Goal: Task Accomplishment & Management: Manage account settings

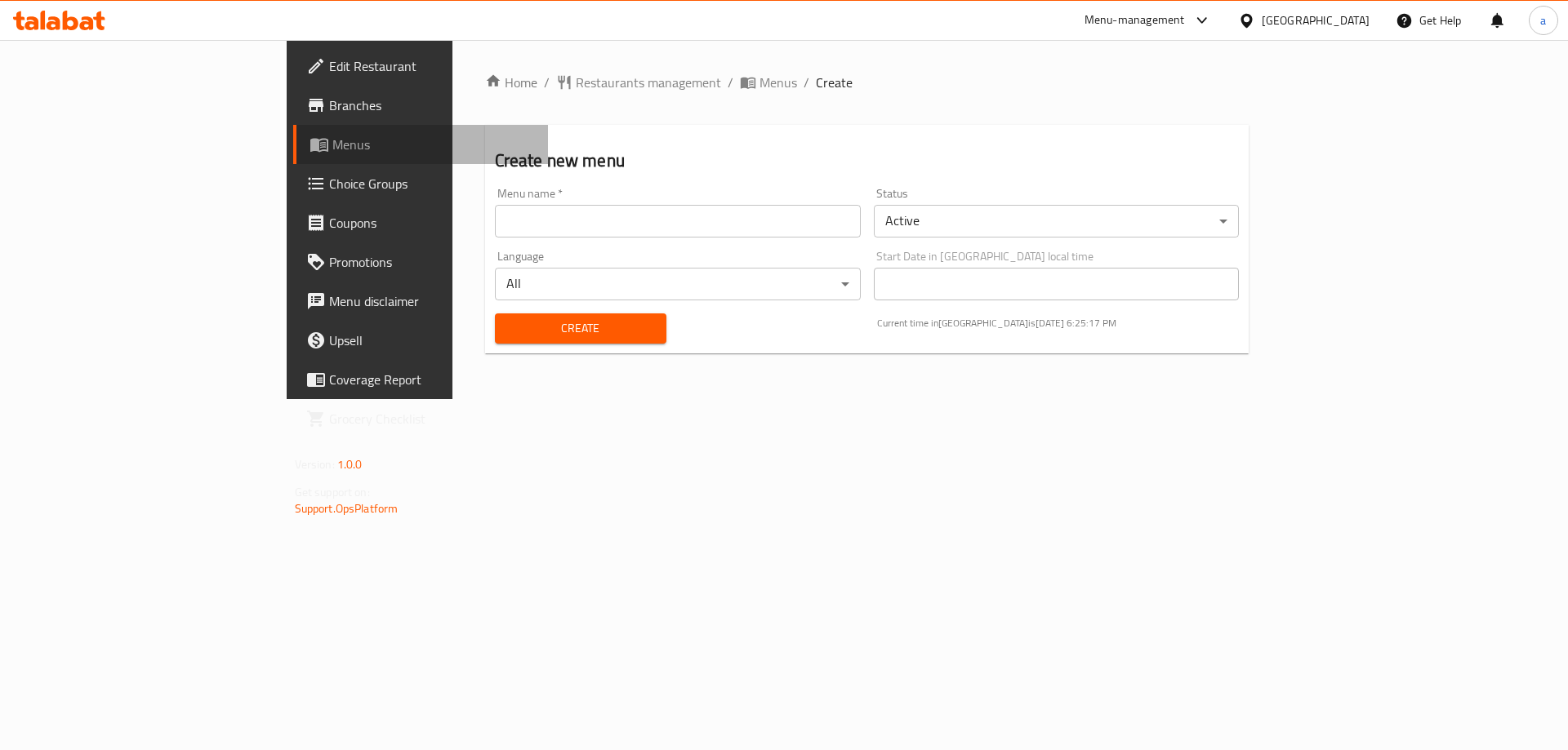
click at [333, 137] on span "Menus" at bounding box center [434, 144] width 204 height 20
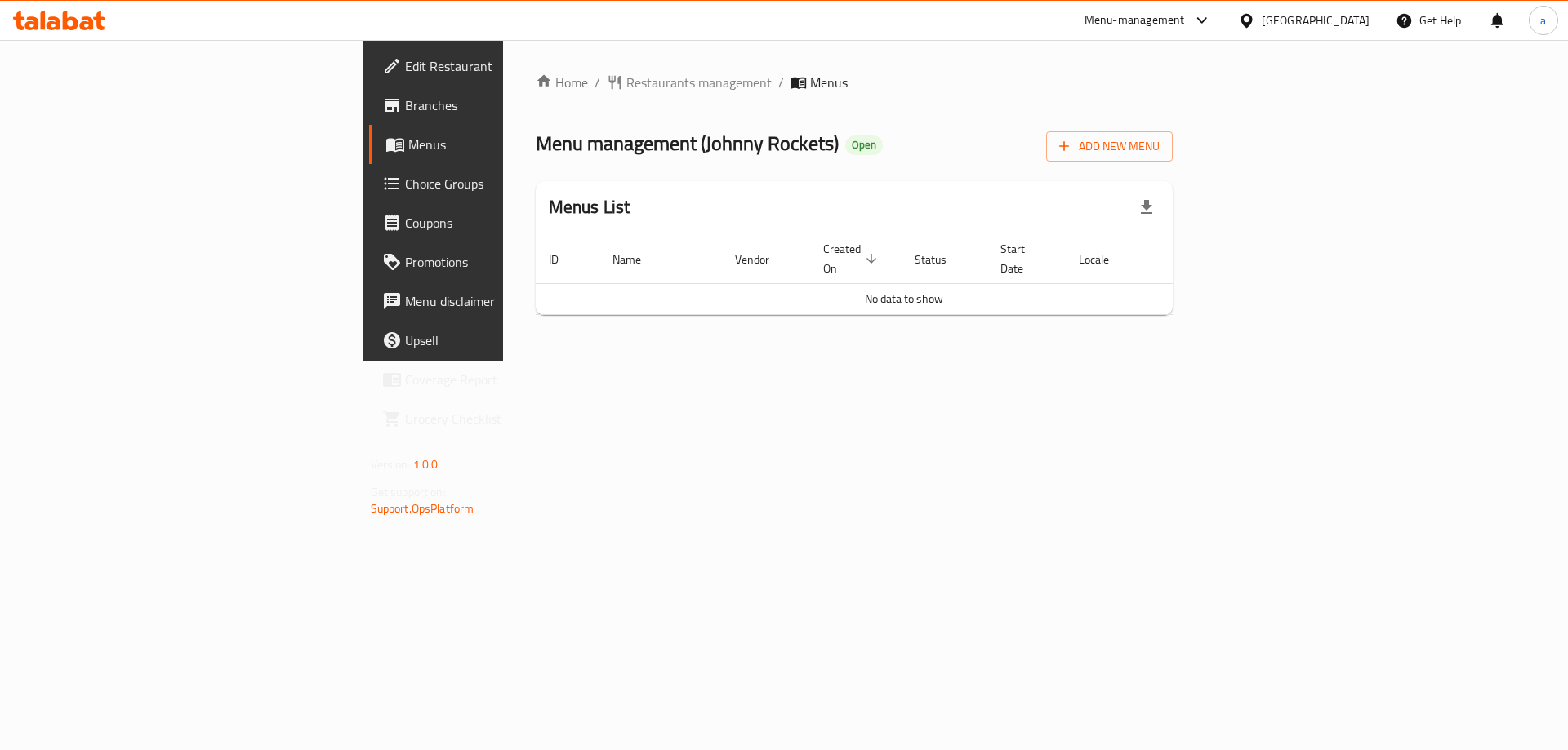
click at [1206, 311] on div "Home / Restaurants management / Menus Menu management ( Johnny Rockets ) Open A…" at bounding box center [855, 200] width 703 height 321
click at [405, 111] on span "Branches" at bounding box center [508, 105] width 206 height 20
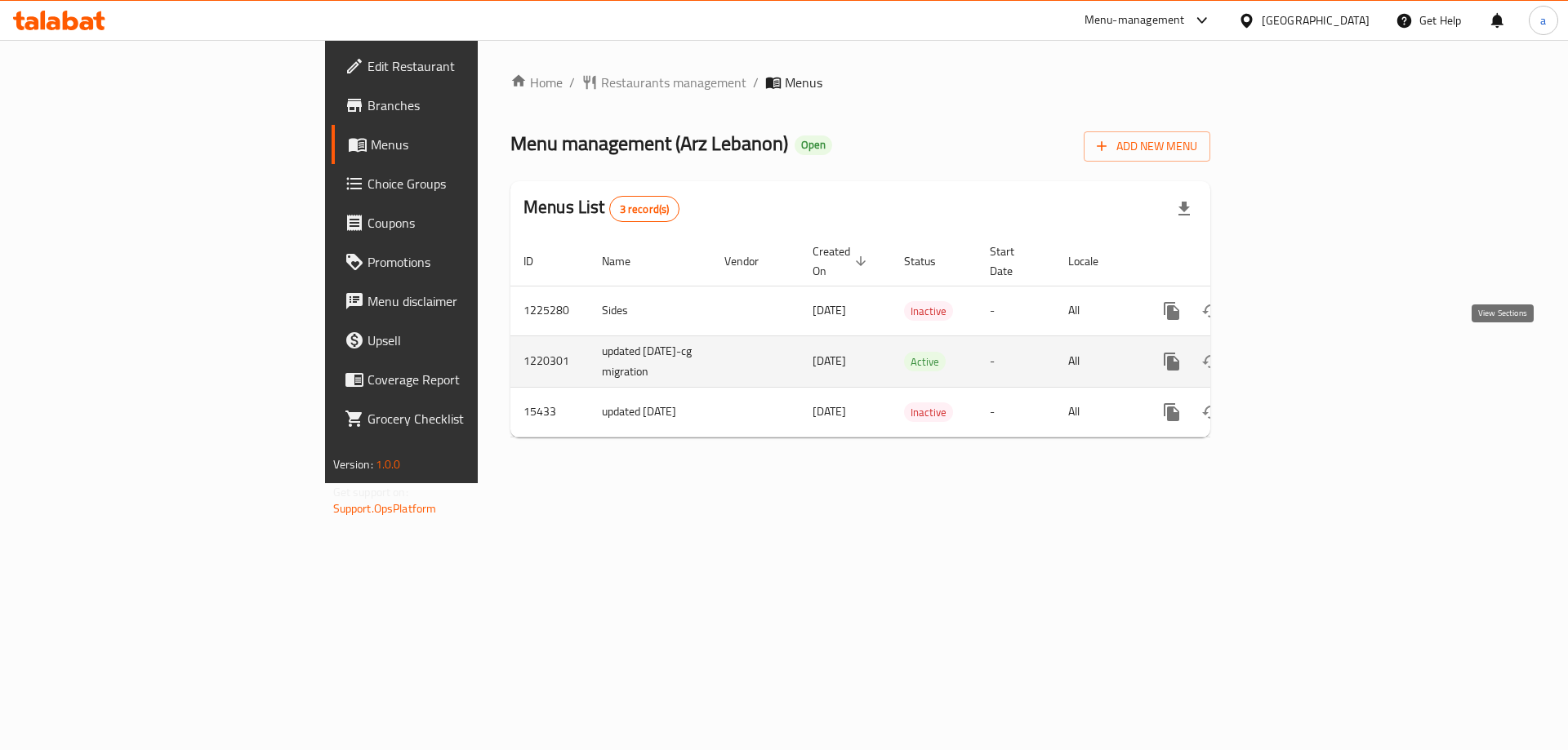
click at [1297, 358] on icon "enhanced table" at bounding box center [1289, 361] width 15 height 15
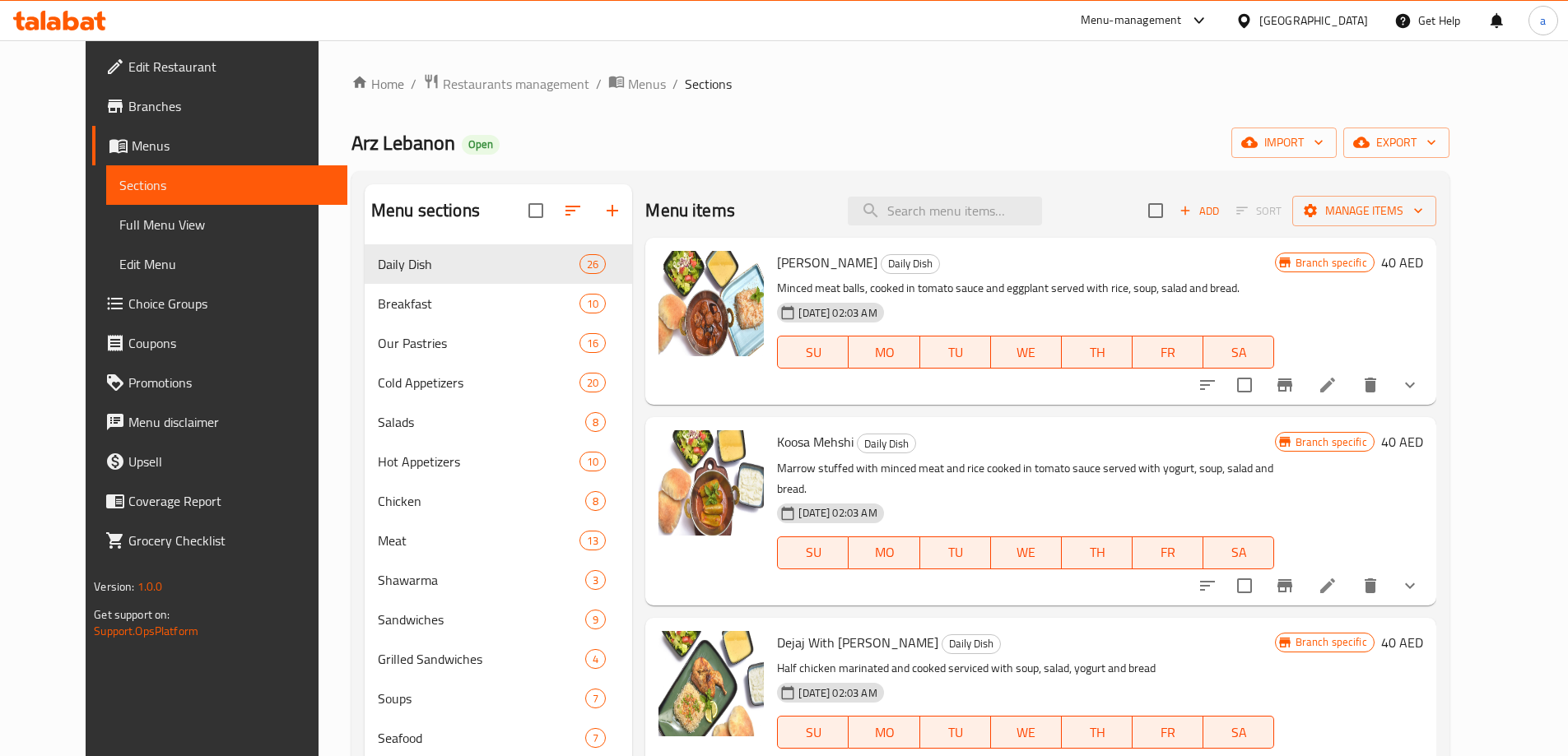
click at [181, 146] on span "Menus" at bounding box center [233, 146] width 203 height 20
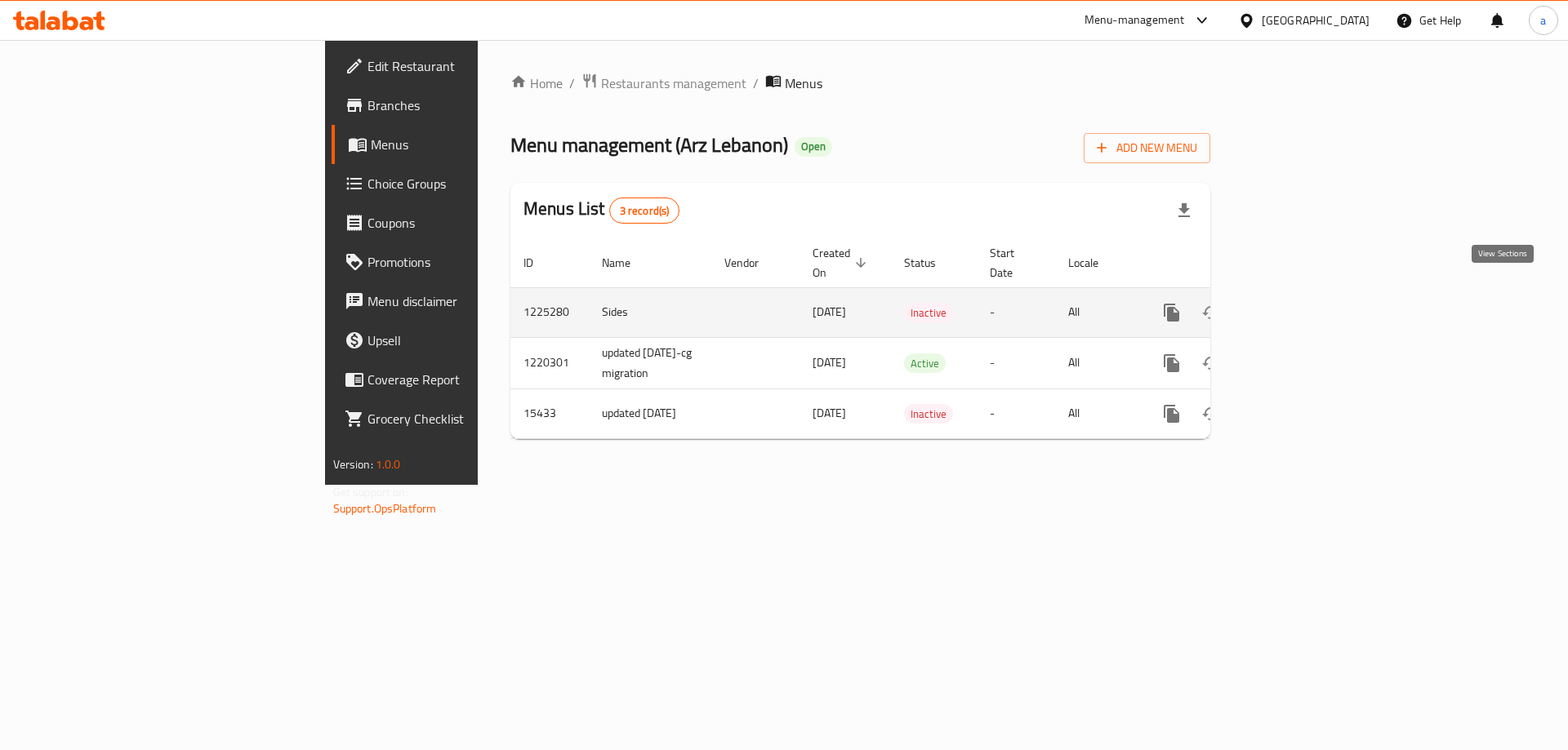
click at [1297, 305] on icon "enhanced table" at bounding box center [1289, 312] width 15 height 15
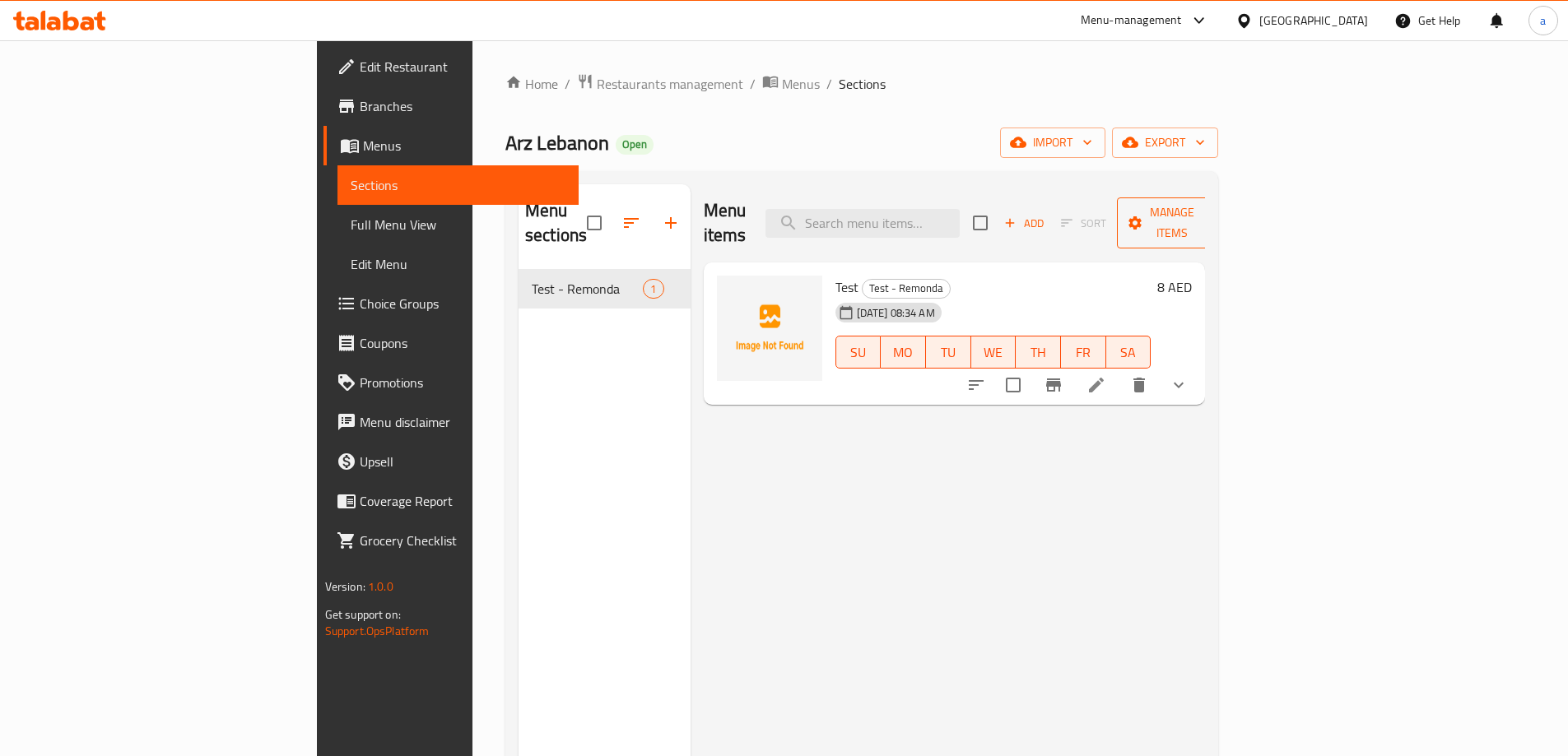
click at [1214, 213] on span "Manage items" at bounding box center [1172, 223] width 84 height 41
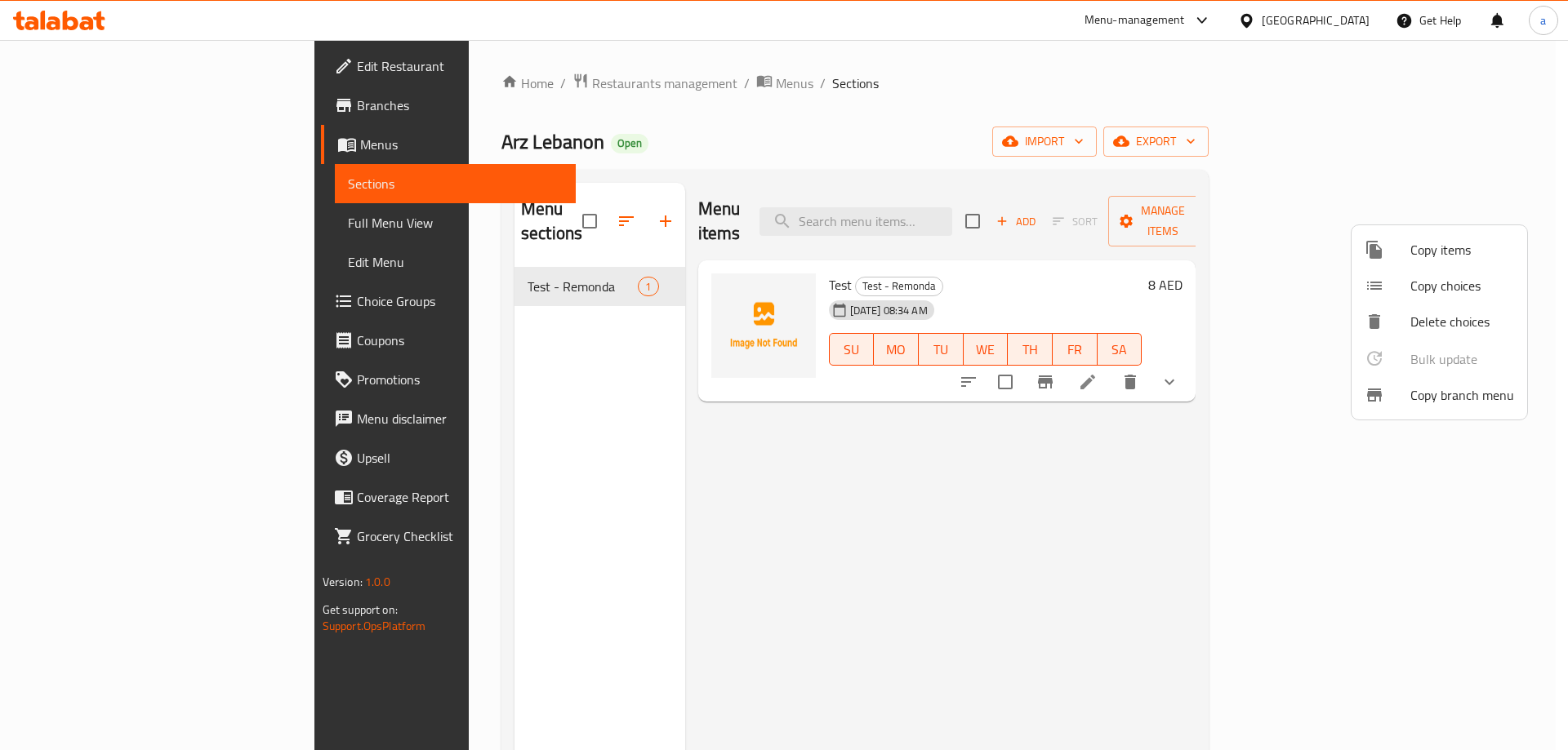
click at [1150, 465] on div at bounding box center [784, 375] width 1568 height 750
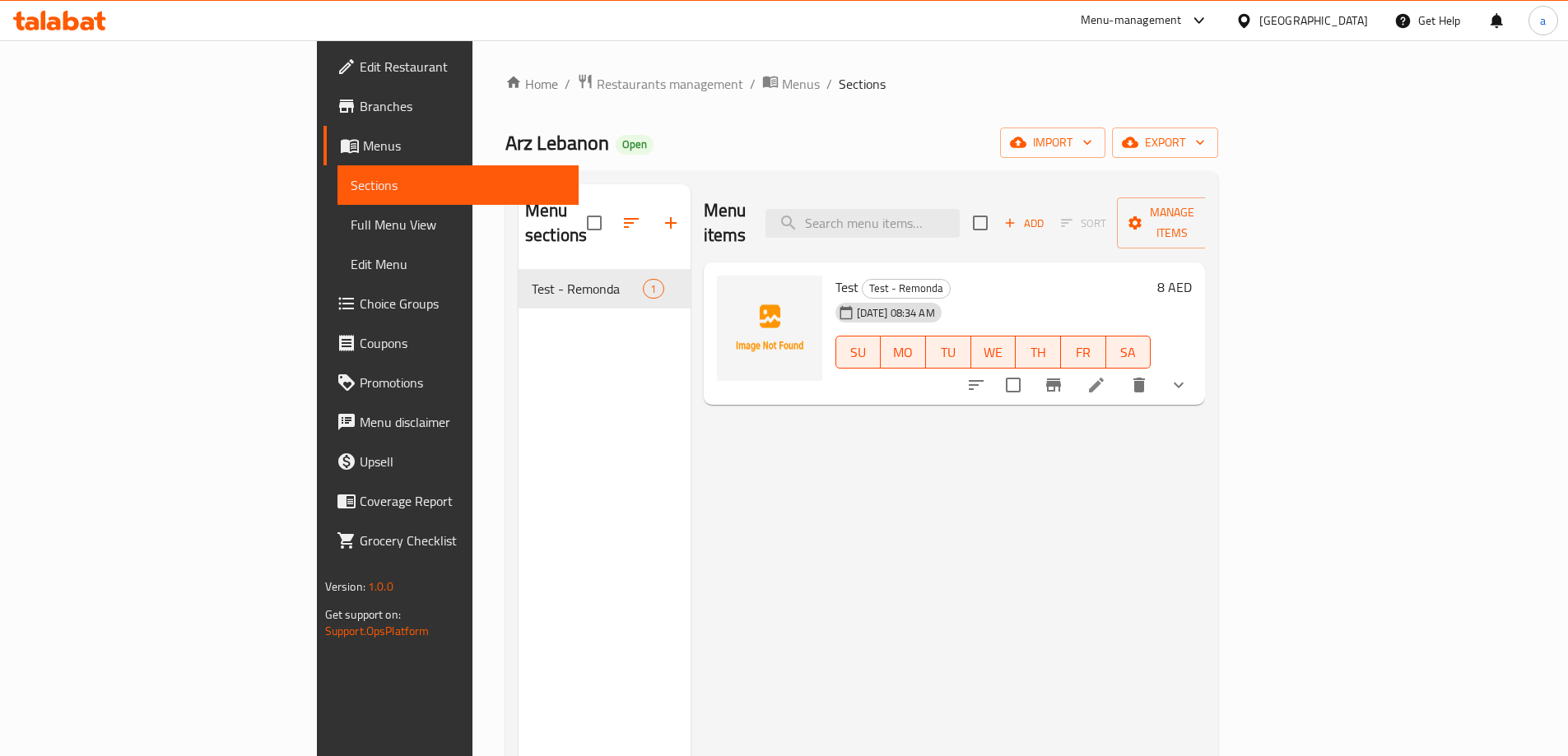
click at [363, 143] on span "Menus" at bounding box center [464, 146] width 203 height 20
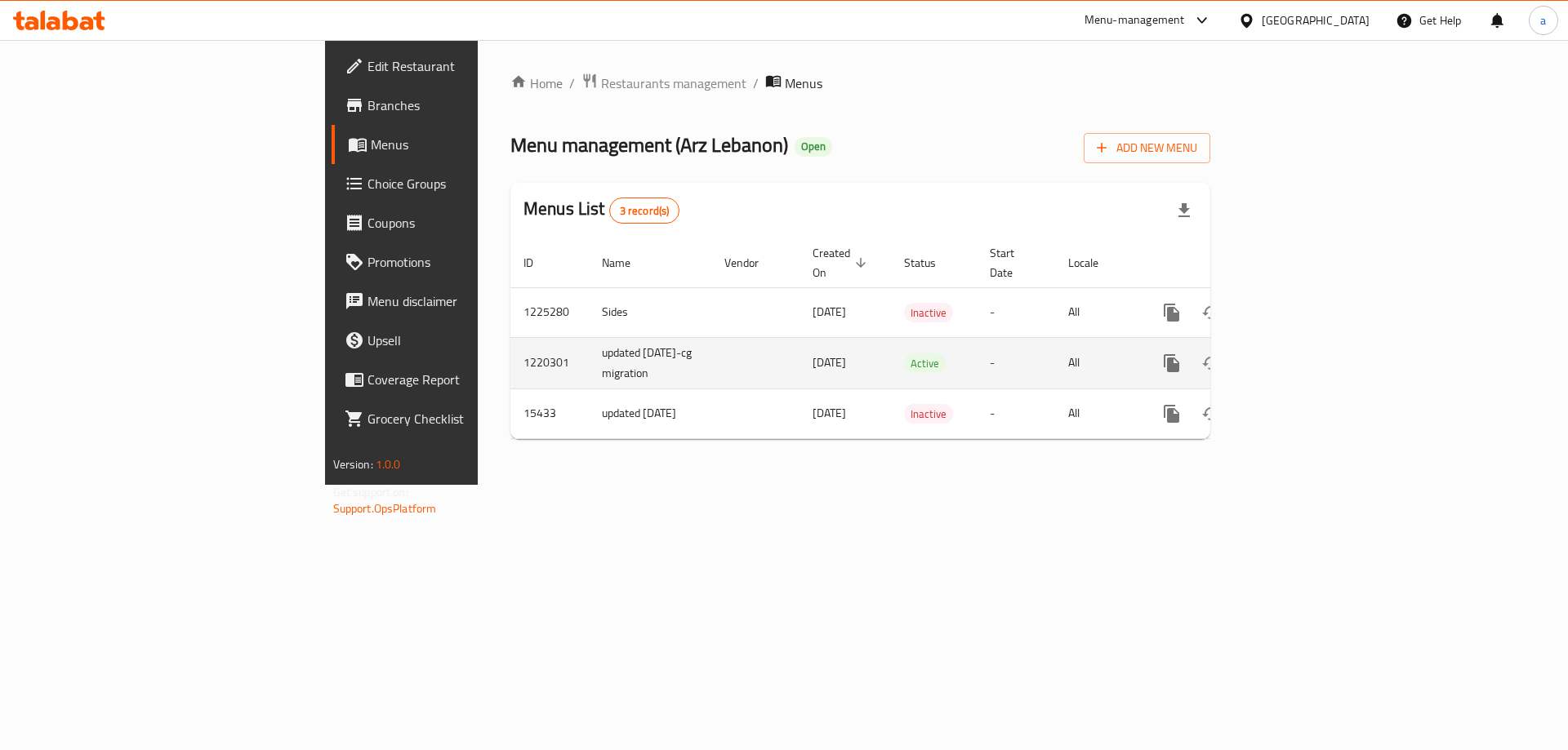
drag, startPoint x: 524, startPoint y: 356, endPoint x: 673, endPoint y: 352, distance: 149.1
click at [673, 352] on tr "1220301 updated [DATE]-cg migration [DATE] Active - All" at bounding box center [916, 362] width 811 height 51
click at [799, 352] on td "[DATE]" at bounding box center [845, 362] width 91 height 51
drag, startPoint x: 690, startPoint y: 352, endPoint x: 586, endPoint y: 350, distance: 104.0
click at [799, 350] on td "[DATE]" at bounding box center [845, 362] width 91 height 51
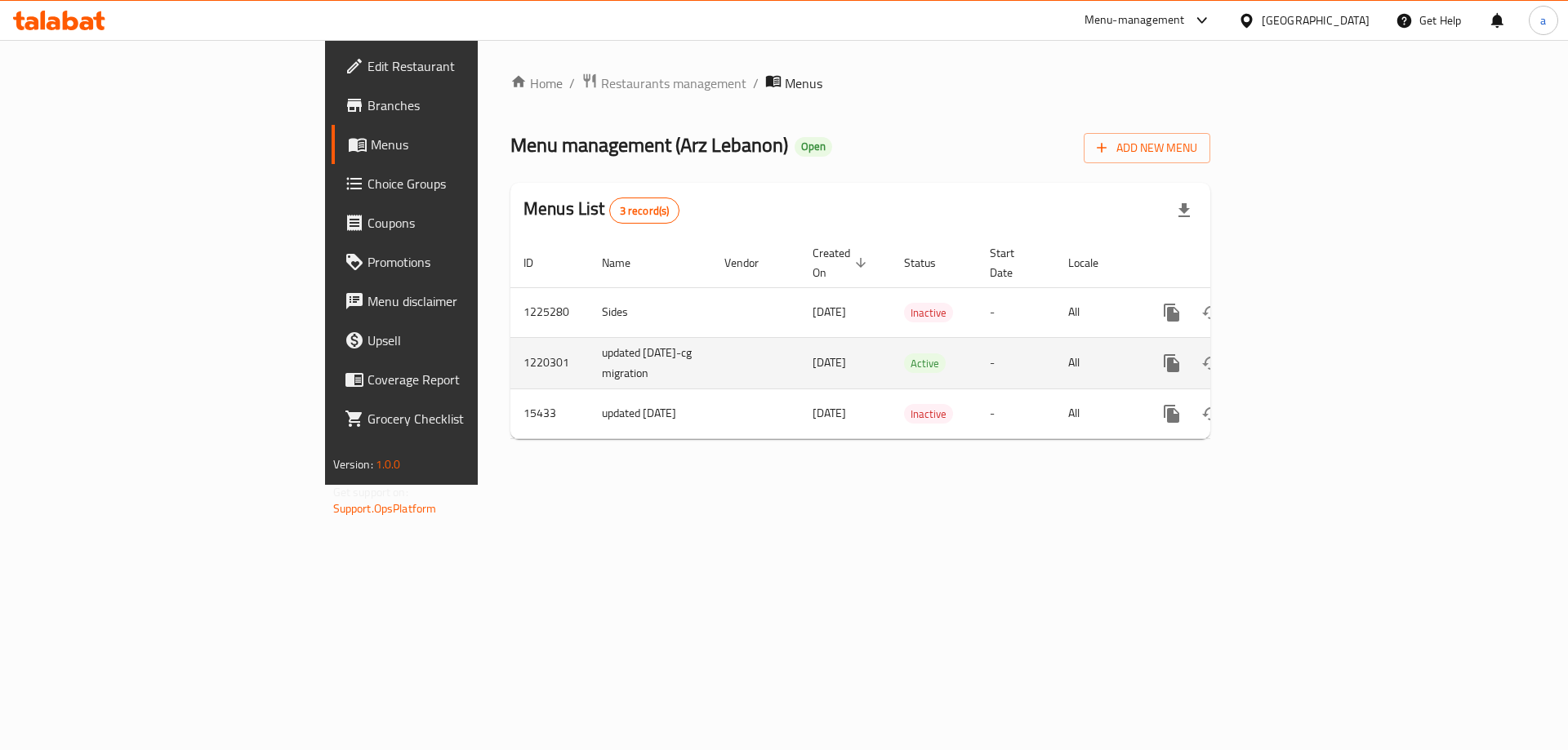
click at [711, 345] on td "enhanced table" at bounding box center [755, 362] width 88 height 51
drag, startPoint x: 618, startPoint y: 358, endPoint x: 682, endPoint y: 359, distance: 64.0
click at [799, 359] on td "[DATE]" at bounding box center [845, 362] width 91 height 51
click at [799, 358] on td "[DATE]" at bounding box center [845, 362] width 91 height 51
click at [799, 355] on td "[DATE]" at bounding box center [845, 362] width 91 height 51
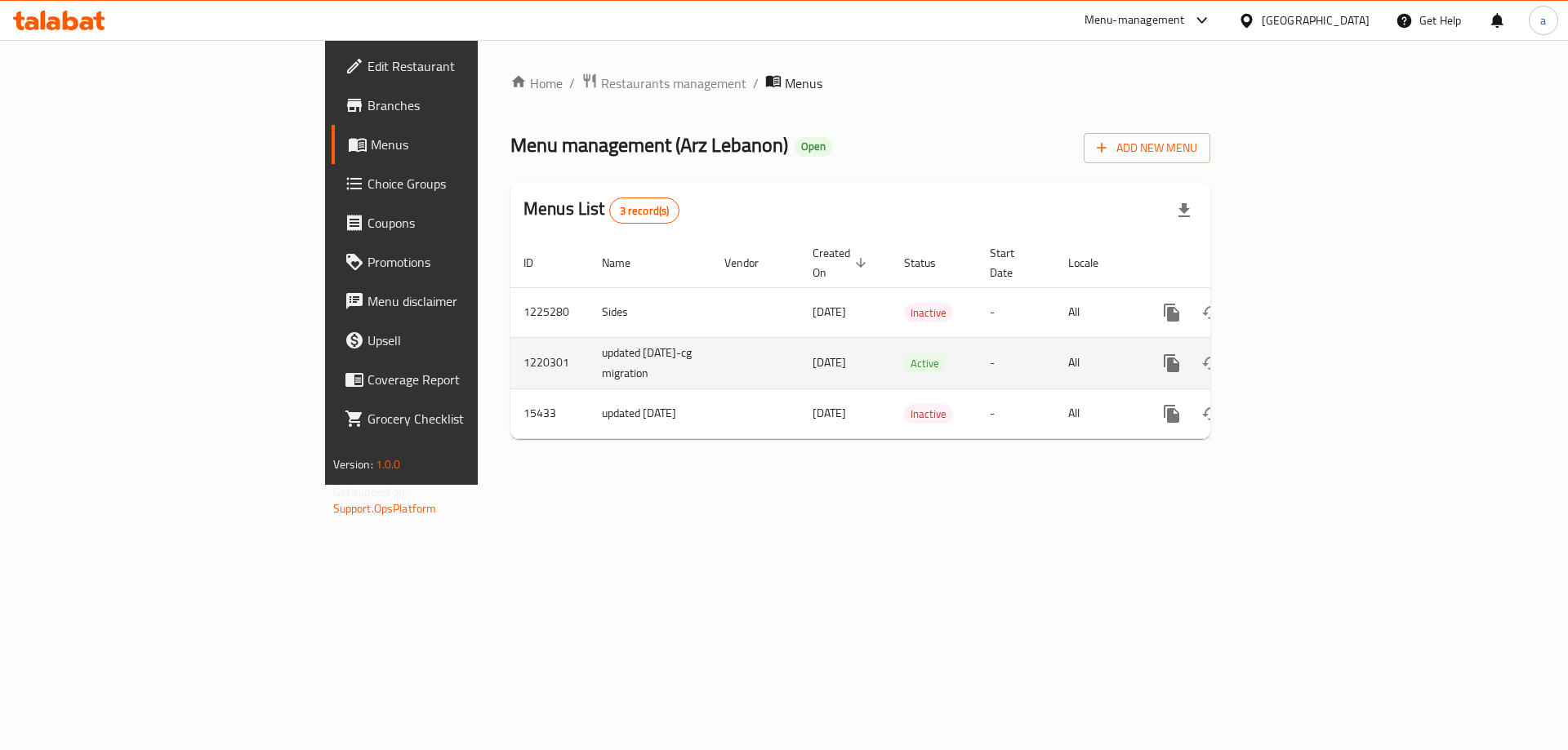
drag, startPoint x: 668, startPoint y: 354, endPoint x: 593, endPoint y: 354, distance: 75.0
click at [799, 354] on td "[DATE]" at bounding box center [845, 362] width 91 height 51
click at [711, 345] on td "enhanced table" at bounding box center [755, 362] width 88 height 51
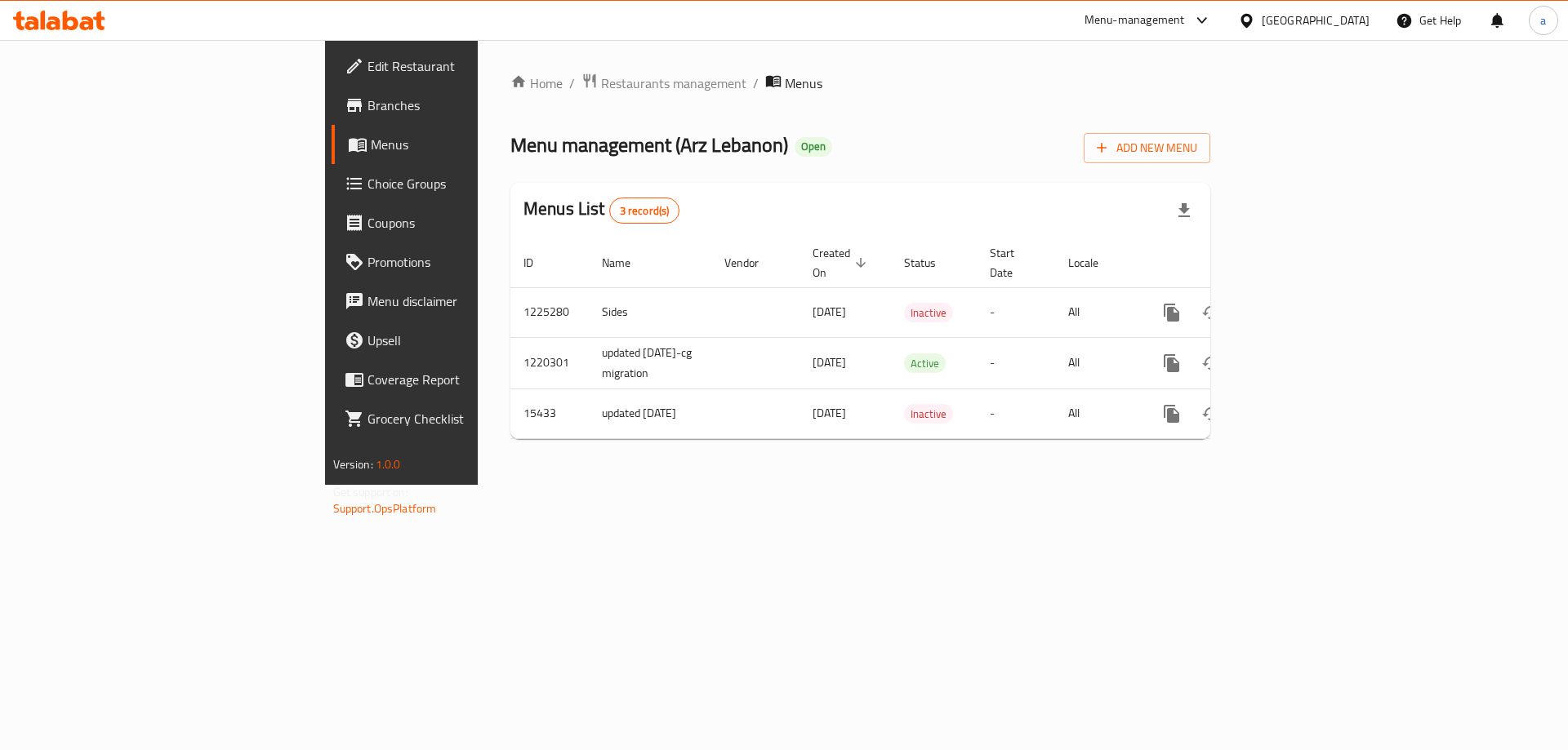
click at [1210, 178] on div "Home / Restaurants management / Menus Menu management ( Arz [GEOGRAPHIC_DATA] )…" at bounding box center [860, 262] width 700 height 379
click at [601, 79] on span "Restaurants management" at bounding box center [673, 83] width 145 height 20
